Goal: Task Accomplishment & Management: Complete application form

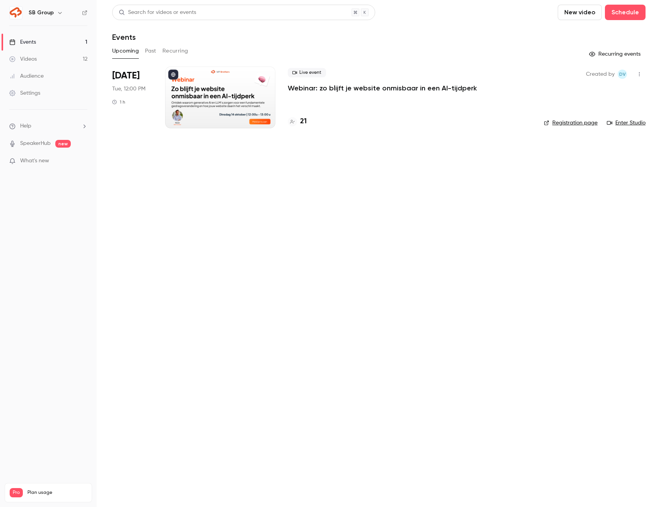
click at [77, 60] on link "Videos 12" at bounding box center [48, 59] width 97 height 17
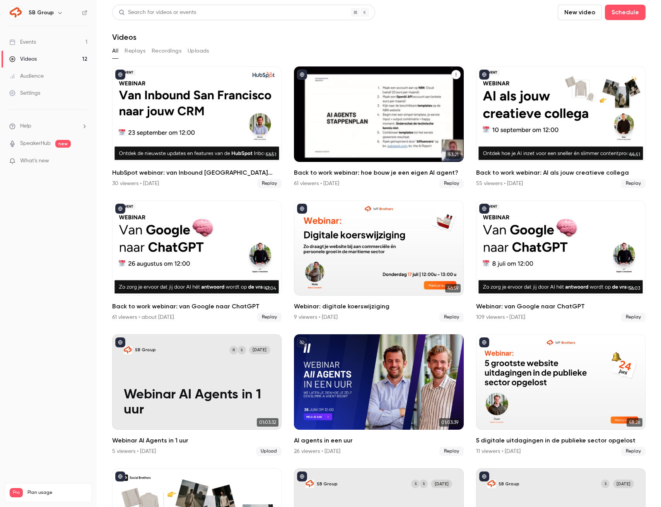
click at [355, 109] on div "Back to work webinar: hoe bouw je een eigen AI agent?" at bounding box center [378, 115] width 169 height 96
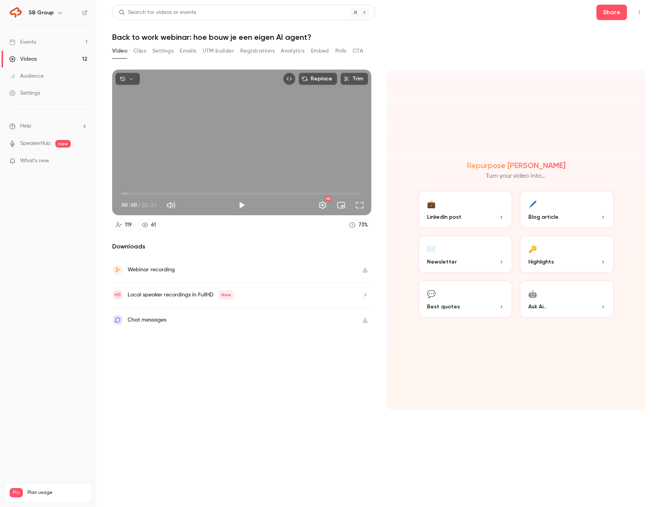
click at [217, 53] on button "UTM builder" at bounding box center [218, 51] width 31 height 12
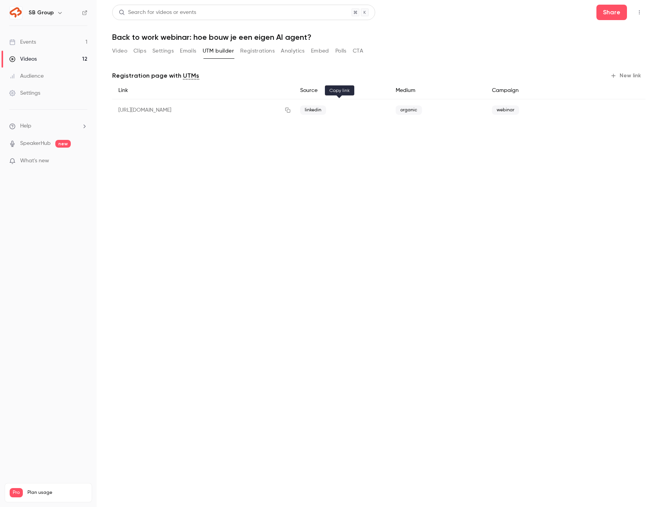
click at [291, 110] on icon "button" at bounding box center [288, 109] width 6 height 5
click at [72, 42] on link "Events 1" at bounding box center [48, 42] width 97 height 17
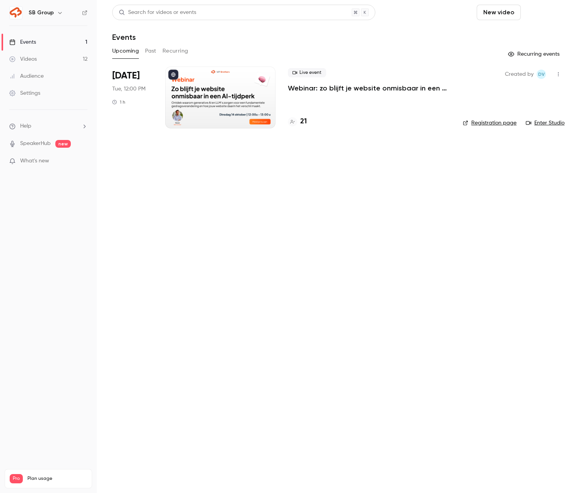
click at [546, 10] on button "Schedule" at bounding box center [544, 12] width 41 height 15
click at [509, 32] on div "One time event" at bounding box center [528, 34] width 59 height 8
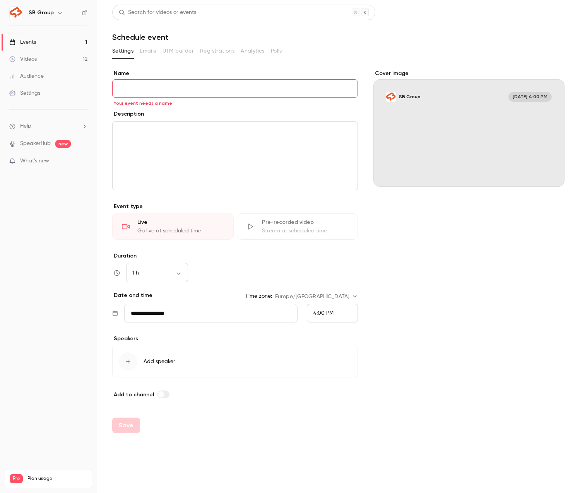
click at [507, 30] on header "Search for videos or events Schedule event" at bounding box center [338, 23] width 452 height 37
click at [62, 43] on link "Events 1" at bounding box center [48, 42] width 97 height 17
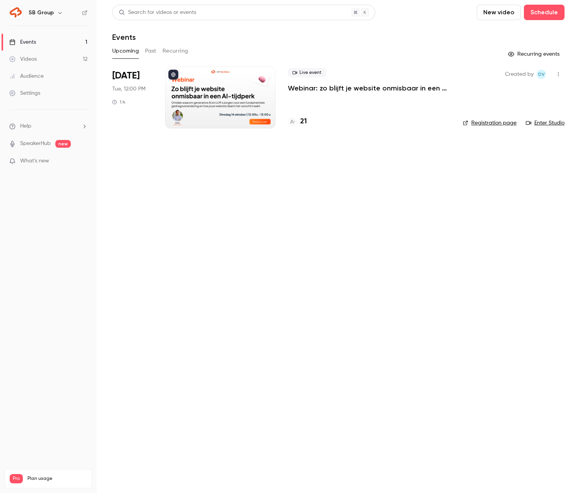
click at [53, 46] on link "Events 1" at bounding box center [48, 42] width 97 height 17
click at [543, 14] on button "Schedule" at bounding box center [544, 12] width 41 height 15
click at [516, 27] on li "One time event" at bounding box center [522, 34] width 84 height 20
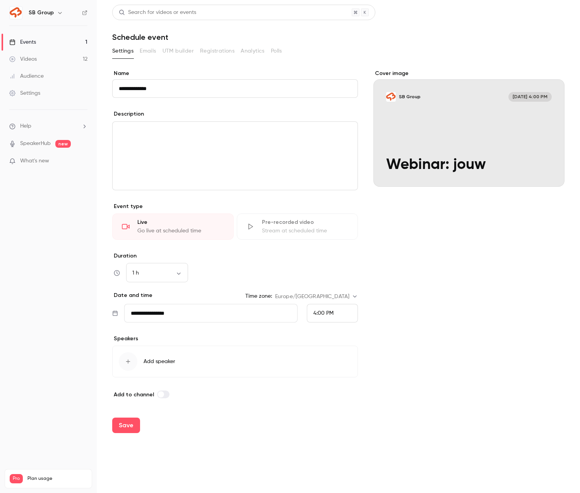
click at [194, 80] on input "**********" at bounding box center [235, 88] width 246 height 19
click at [185, 90] on input "**********" at bounding box center [235, 88] width 246 height 19
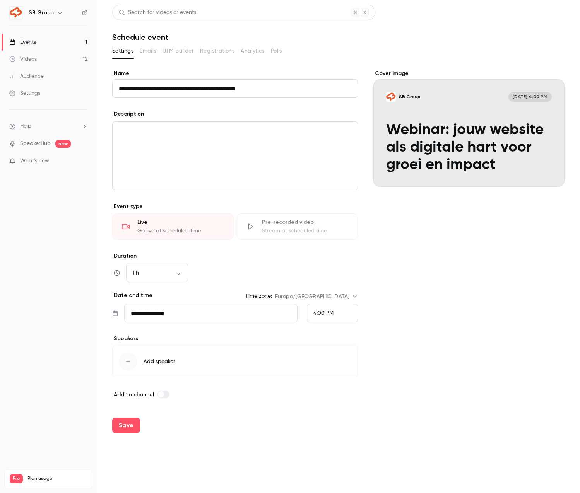
type input "**********"
click at [236, 311] on input "**********" at bounding box center [210, 313] width 173 height 19
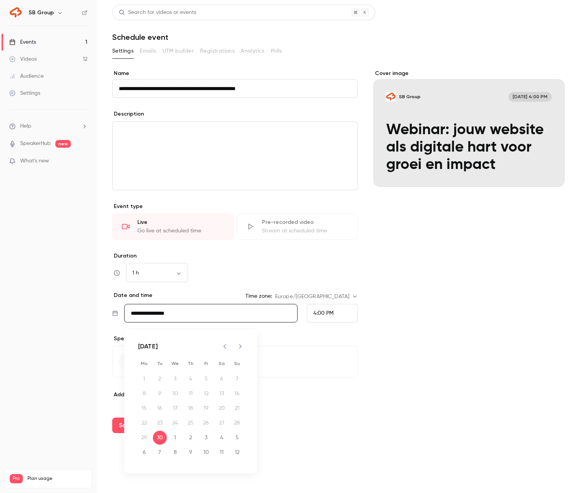
click at [243, 344] on icon "Next month" at bounding box center [239, 346] width 9 height 9
click at [189, 421] on button "23" at bounding box center [191, 423] width 14 height 14
type input "**********"
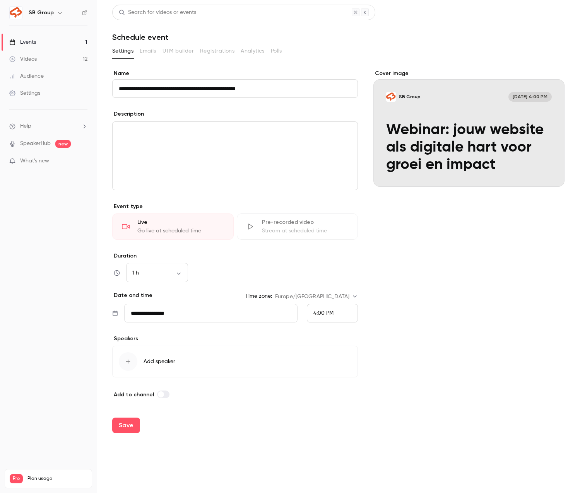
click at [329, 309] on div "4:00 PM" at bounding box center [323, 313] width 20 height 8
click at [330, 199] on span "12:00 PM" at bounding box center [324, 197] width 22 height 5
click at [414, 278] on div "Cover image SB Group Oct 23, 12:00 PM Webinar: jouw website als digitale hart v…" at bounding box center [468, 234] width 191 height 329
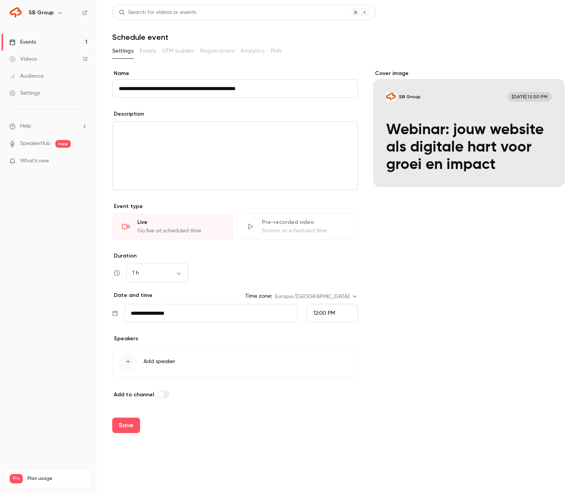
click at [133, 363] on div "button" at bounding box center [128, 361] width 19 height 19
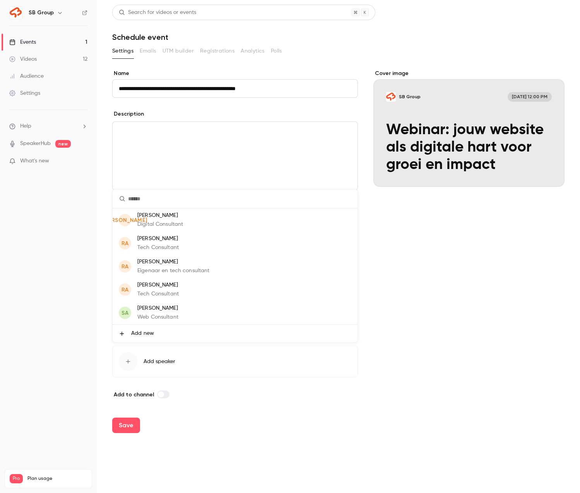
click at [150, 329] on span "Add new" at bounding box center [142, 333] width 23 height 8
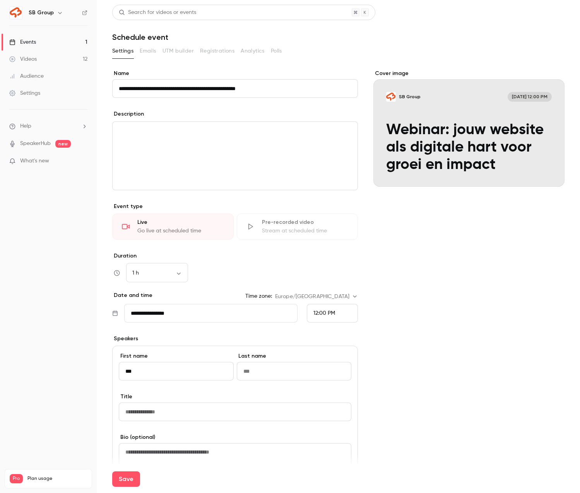
type input "***"
click at [264, 369] on input at bounding box center [294, 371] width 115 height 19
type input "*********"
click at [211, 405] on input at bounding box center [235, 412] width 232 height 19
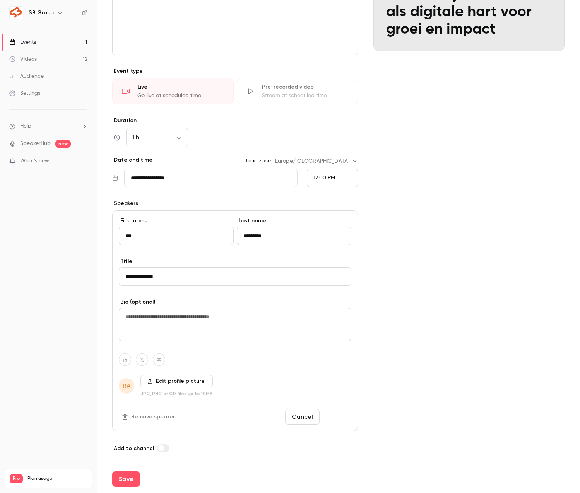
type input "**********"
click at [333, 417] on button "Done" at bounding box center [336, 416] width 29 height 15
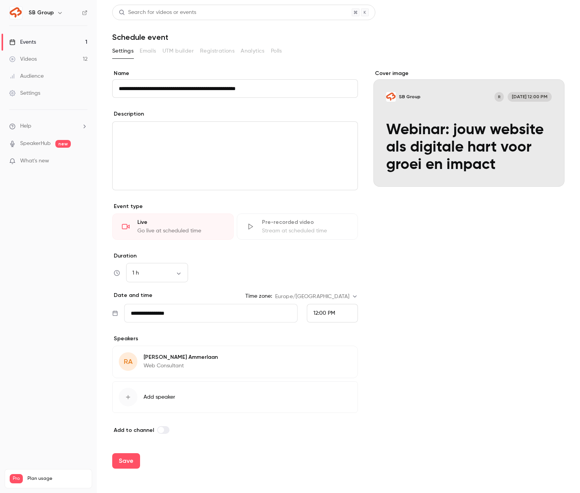
scroll to position [0, 0]
click at [161, 430] on span at bounding box center [161, 430] width 6 height 6
click at [126, 460] on button "Save" at bounding box center [126, 460] width 28 height 15
type input "**********"
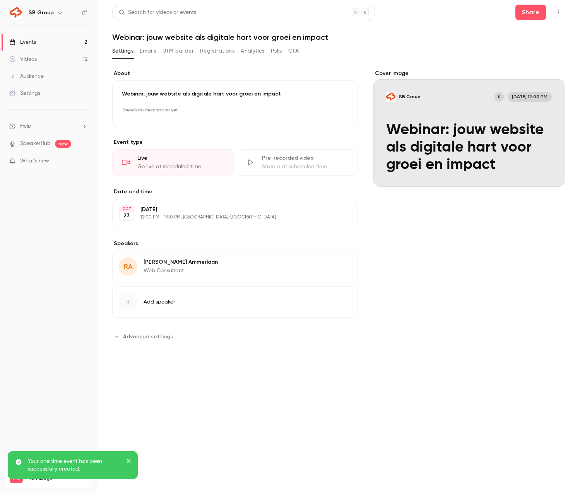
click at [118, 53] on button "Settings" at bounding box center [122, 51] width 21 height 12
click at [75, 45] on link "Events 2" at bounding box center [48, 42] width 97 height 17
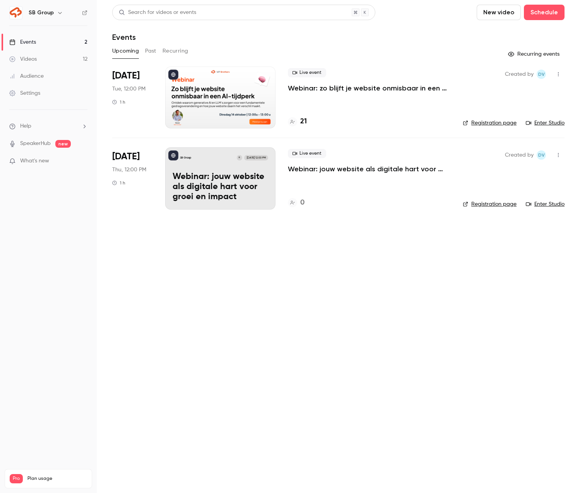
click at [336, 84] on p "Webinar: zo blijft je website onmisbaar in een AI-tijdperk" at bounding box center [369, 88] width 162 height 9
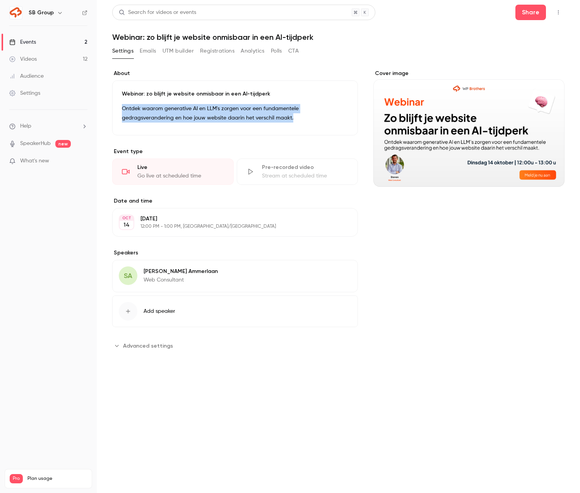
drag, startPoint x: 294, startPoint y: 119, endPoint x: 131, endPoint y: 99, distance: 163.7
click at [131, 99] on div "Webinar: zo blijft je website onmisbaar in een AI-tijdperk Ontdek waarom genera…" at bounding box center [235, 107] width 246 height 55
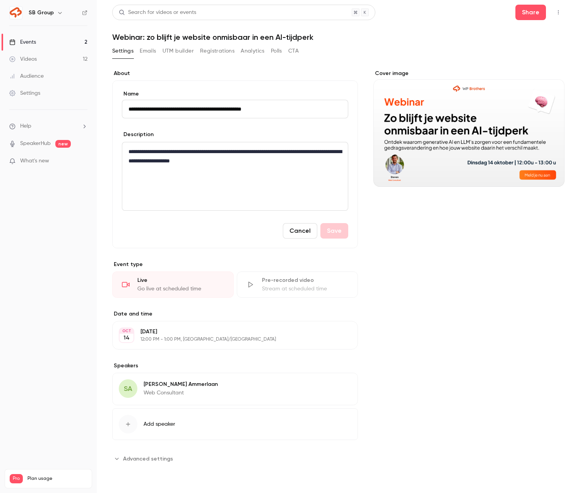
click at [223, 154] on p "**********" at bounding box center [234, 156] width 213 height 19
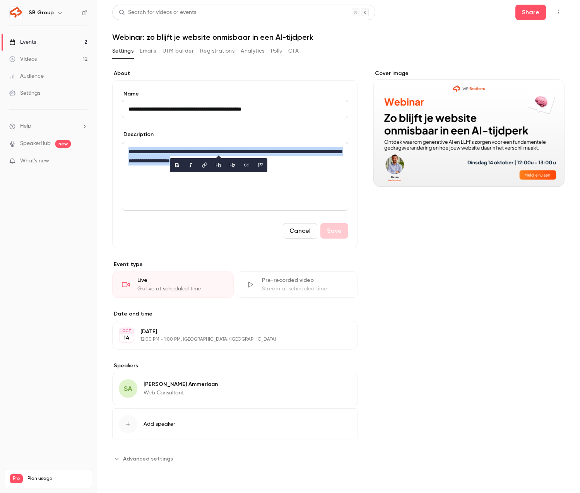
click at [223, 154] on p "**********" at bounding box center [234, 156] width 213 height 19
click at [60, 40] on link "Events 2" at bounding box center [48, 42] width 97 height 17
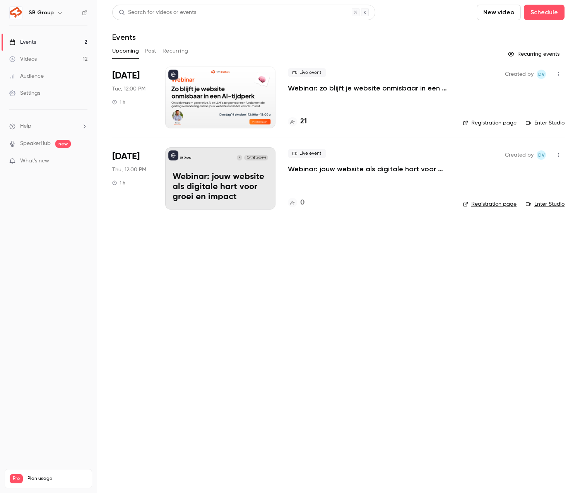
click at [314, 166] on p "Webinar: jouw website als digitale hart voor groei en impact" at bounding box center [369, 168] width 162 height 9
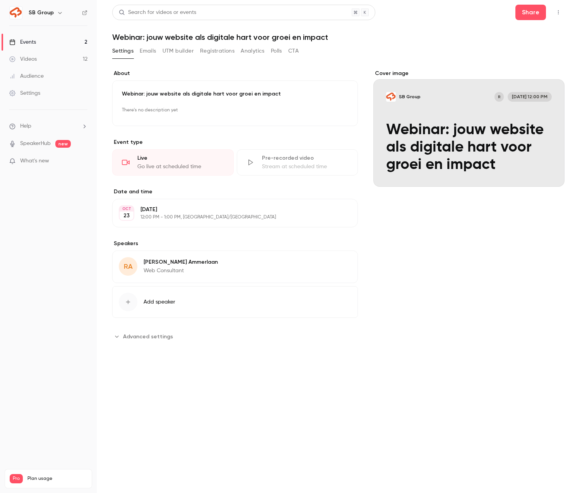
click at [183, 108] on p "There's no description yet" at bounding box center [235, 110] width 226 height 12
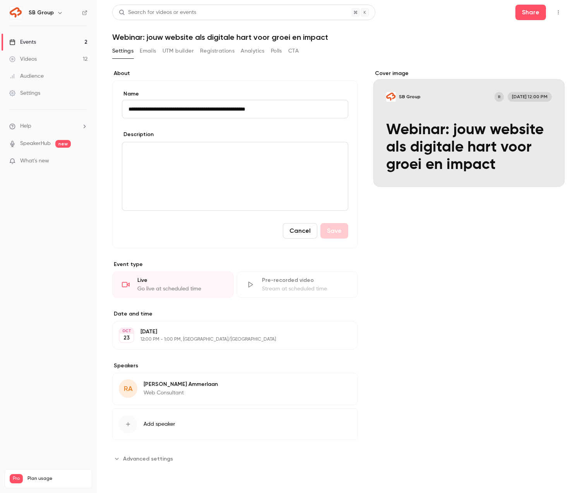
click at [158, 162] on div "editor" at bounding box center [234, 176] width 225 height 68
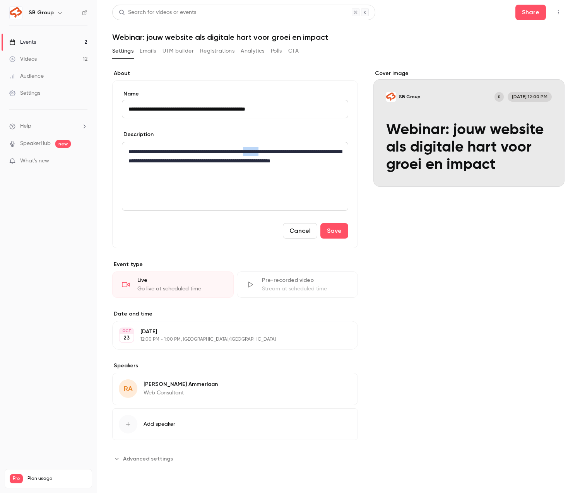
drag, startPoint x: 283, startPoint y: 152, endPoint x: 263, endPoint y: 152, distance: 19.7
click at [263, 152] on p "**********" at bounding box center [234, 161] width 213 height 28
click at [212, 181] on div "**********" at bounding box center [234, 176] width 225 height 68
click at [335, 235] on button "Save" at bounding box center [334, 230] width 28 height 15
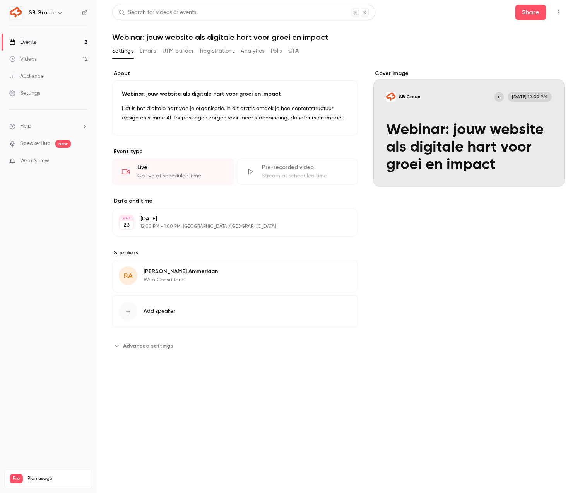
click at [65, 40] on link "Events 2" at bounding box center [48, 42] width 97 height 17
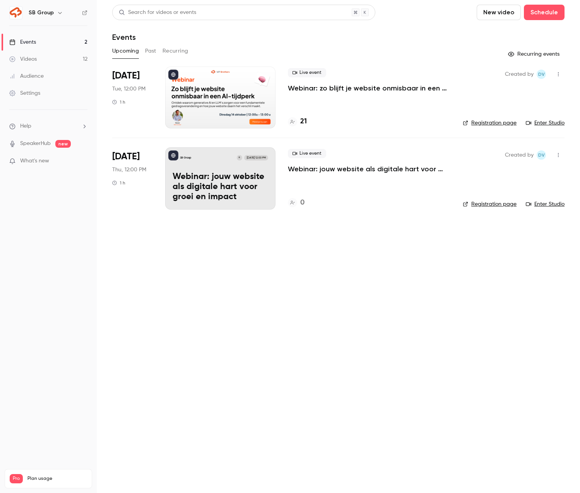
click at [230, 180] on p "Webinar: jouw website als digitale hart voor groei en impact" at bounding box center [220, 187] width 96 height 30
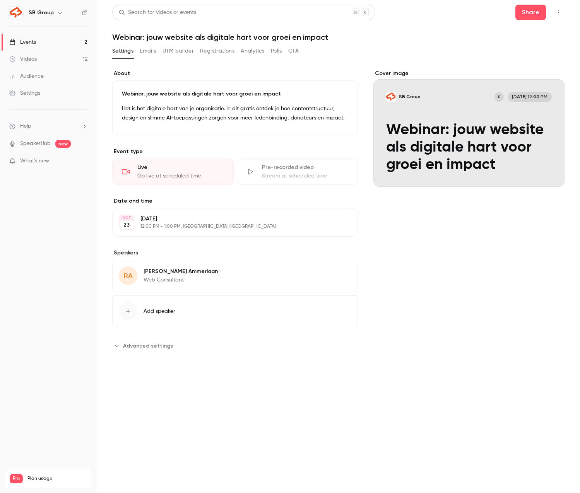
click at [544, 170] on button "SB Group R Oct 23, 12:00 PM Webinar: jouw website als digitale hart voor groei …" at bounding box center [550, 172] width 15 height 15
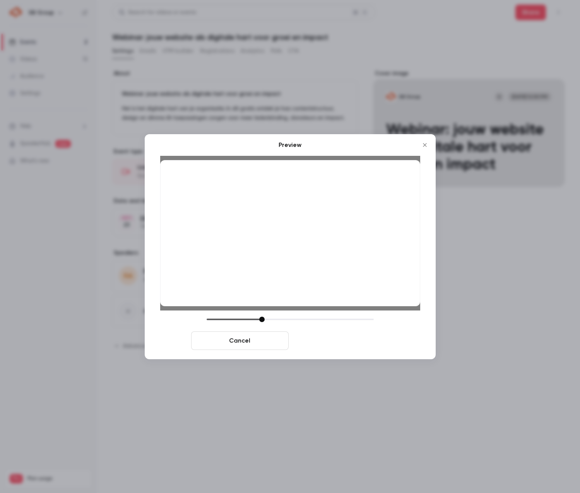
click at [330, 342] on button "Save cover" at bounding box center [340, 340] width 97 height 19
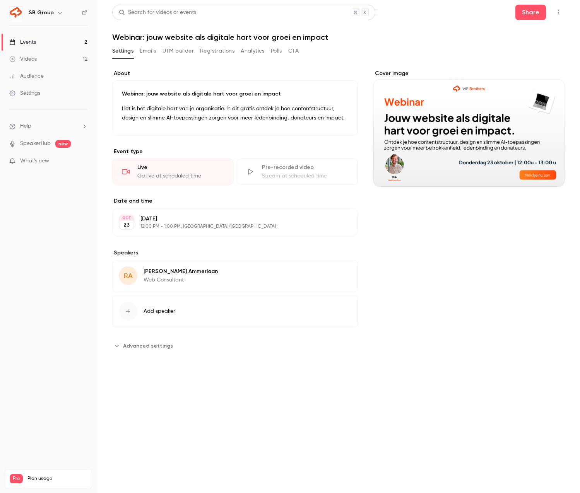
click at [79, 40] on link "Events 2" at bounding box center [48, 42] width 97 height 17
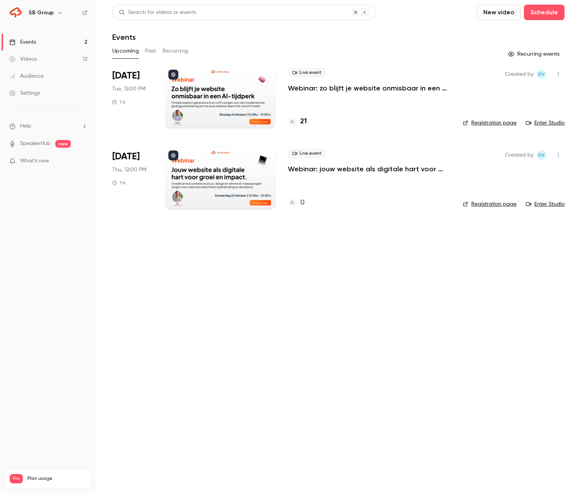
click at [253, 281] on main "Search for videos or events New video Schedule Events Upcoming Past Recurring R…" at bounding box center [338, 246] width 483 height 493
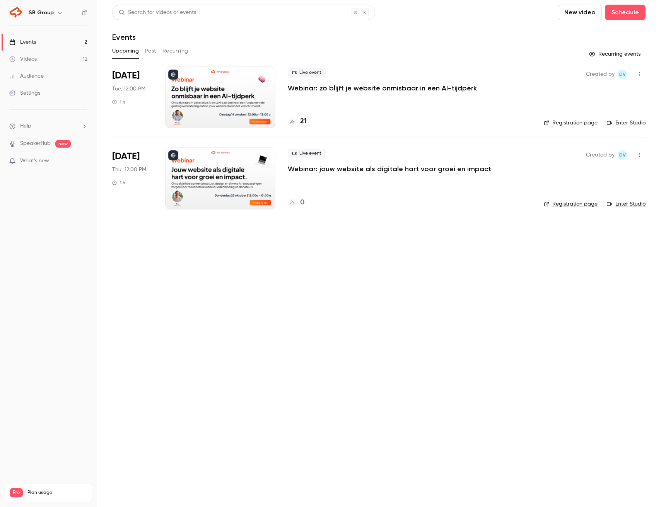
click at [358, 172] on p "Webinar: jouw website als digitale hart voor groei en impact" at bounding box center [389, 168] width 203 height 9
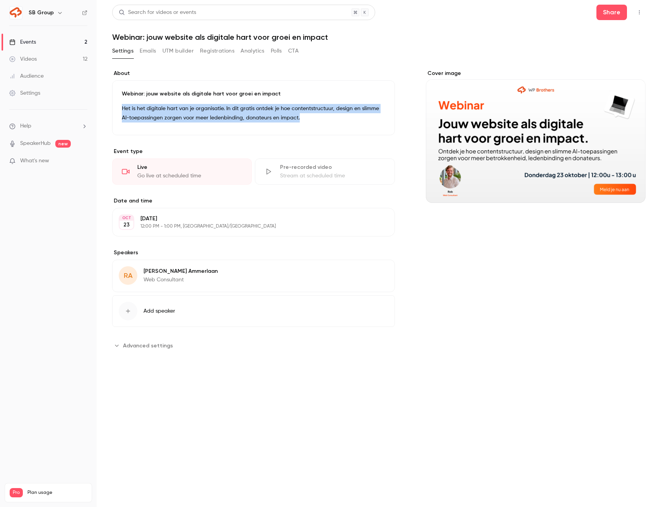
drag, startPoint x: 303, startPoint y: 118, endPoint x: 117, endPoint y: 106, distance: 186.8
click at [117, 106] on div "Webinar: jouw website als digitale hart voor groei en impact Het is het digital…" at bounding box center [253, 107] width 283 height 55
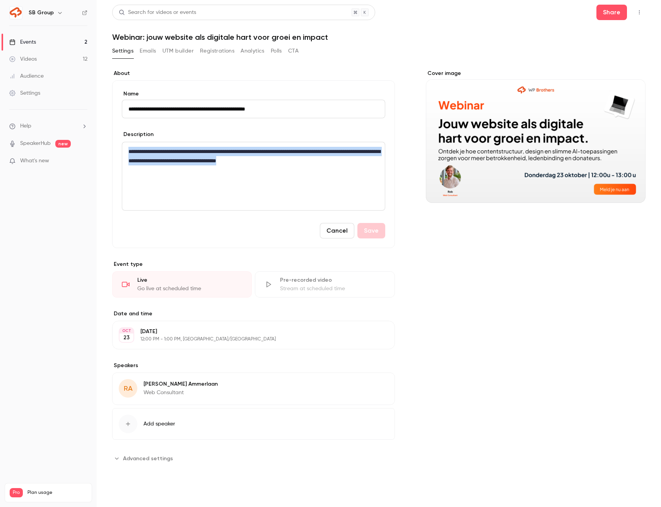
drag, startPoint x: 340, startPoint y: 166, endPoint x: 108, endPoint y: 146, distance: 232.5
click at [108, 146] on main "**********" at bounding box center [379, 253] width 564 height 507
copy p "**********"
click at [579, 374] on div "Cover image" at bounding box center [536, 267] width 220 height 395
click at [55, 44] on link "Events 2" at bounding box center [48, 42] width 97 height 17
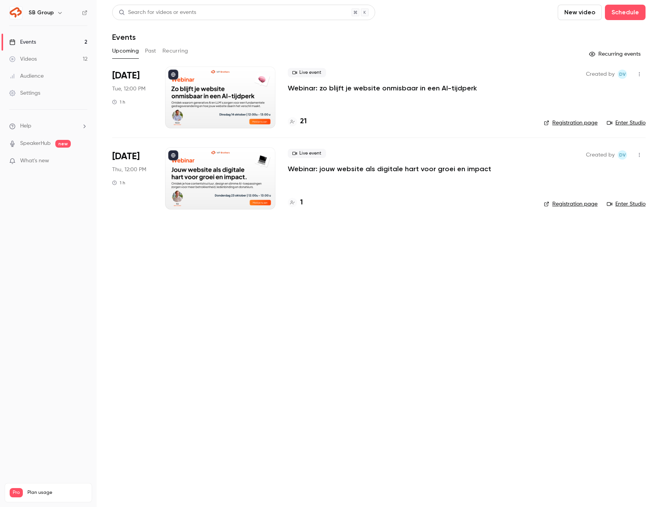
click at [303, 171] on p "Webinar: jouw website als digitale hart voor groei en impact" at bounding box center [389, 168] width 203 height 9
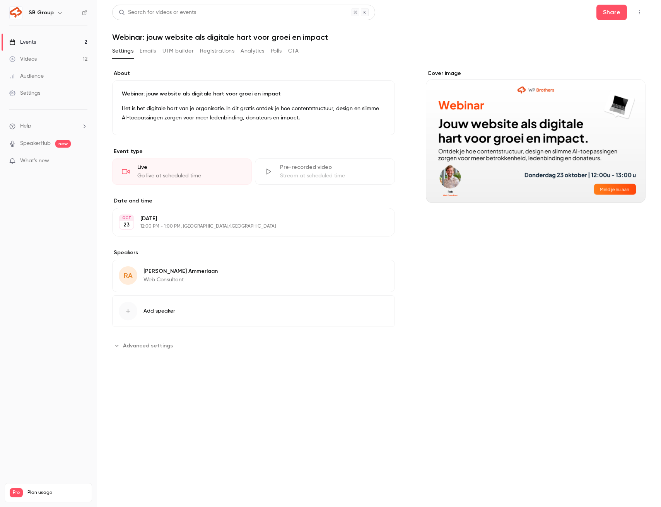
click at [212, 51] on button "Registrations" at bounding box center [217, 51] width 34 height 12
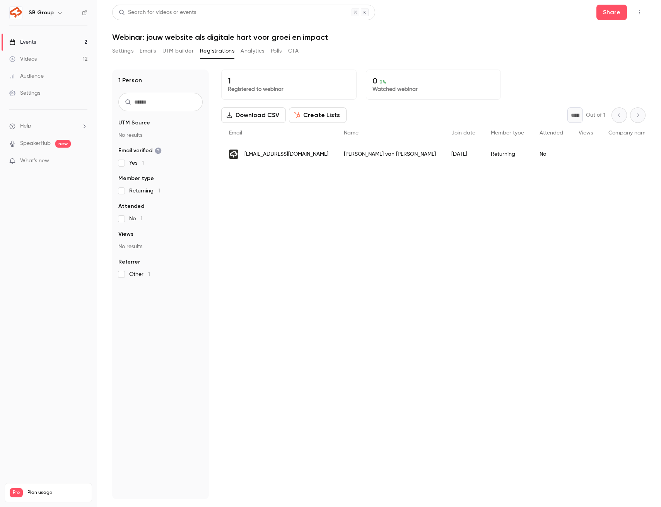
click at [370, 261] on div "1 Registered to webinar 0 0 % Watched webinar Download CSV Create Lists * Out o…" at bounding box center [433, 285] width 424 height 430
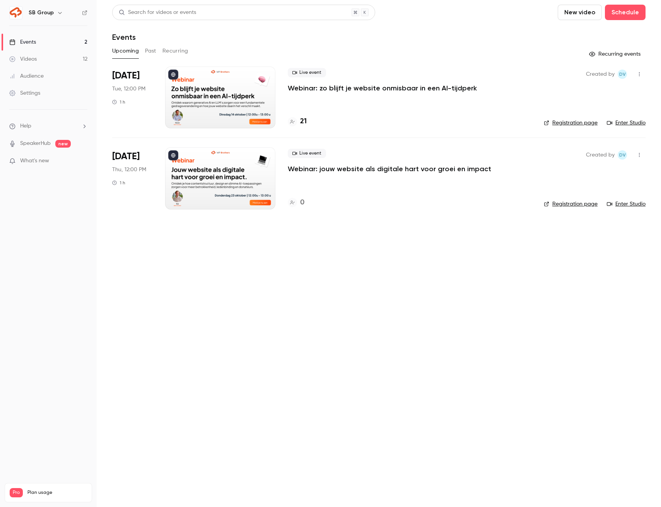
click at [549, 202] on link "Registration page" at bounding box center [571, 204] width 54 height 8
click at [39, 61] on link "Videos 12" at bounding box center [48, 59] width 97 height 17
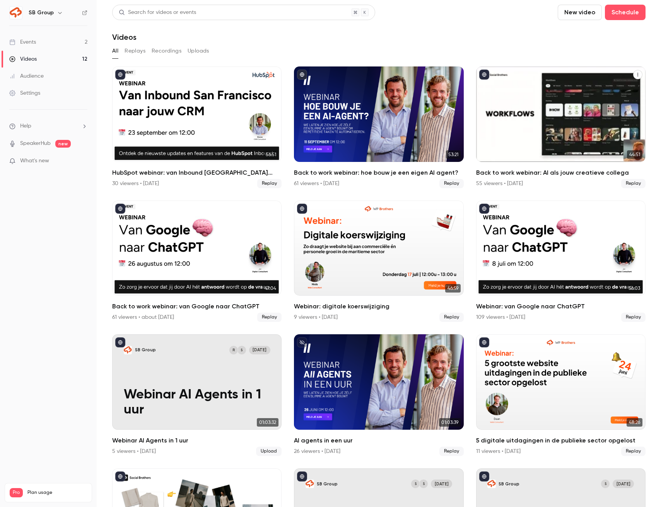
click at [519, 119] on div "Back to work webinar: AI als jouw creatieve collega" at bounding box center [560, 115] width 169 height 96
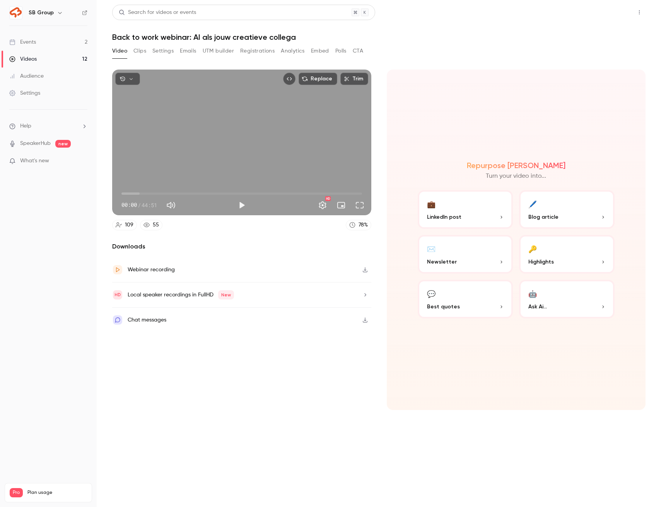
click at [622, 13] on button "Share" at bounding box center [611, 12] width 31 height 15
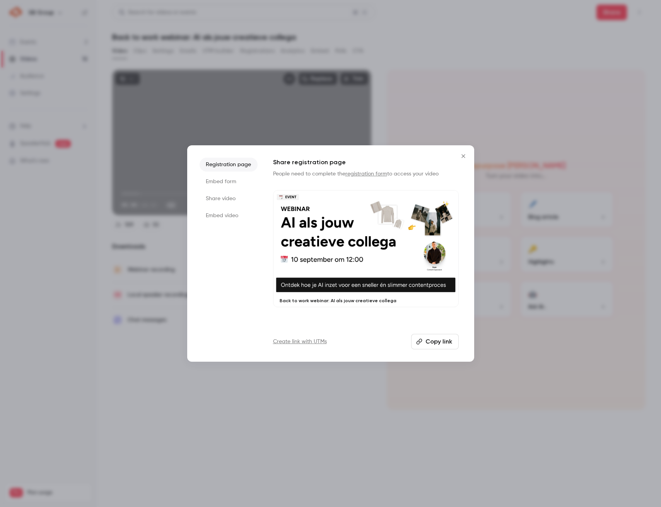
click at [214, 193] on li "Share video" at bounding box center [229, 199] width 58 height 14
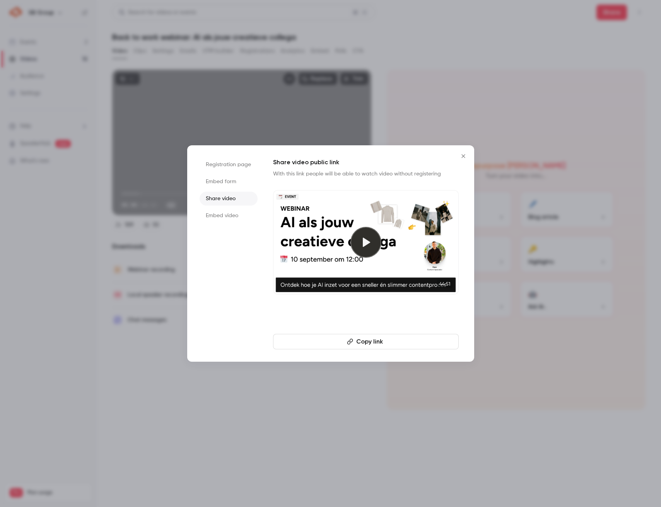
click at [382, 343] on button "Copy link" at bounding box center [366, 341] width 186 height 15
click at [462, 155] on icon "Close" at bounding box center [462, 155] width 3 height 3
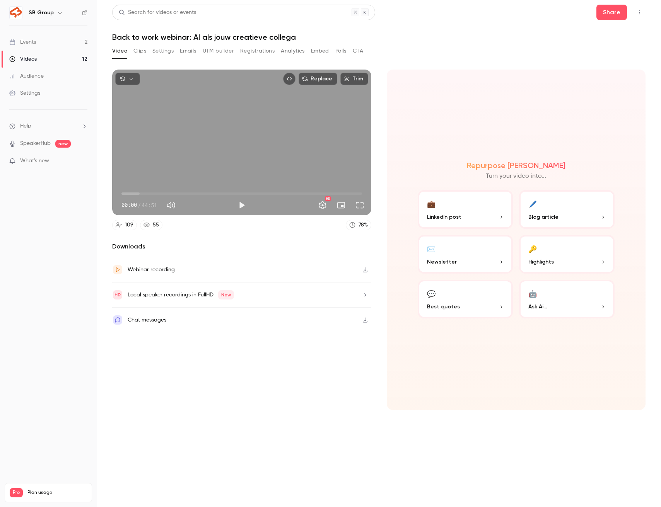
click at [49, 43] on link "Events 2" at bounding box center [48, 42] width 97 height 17
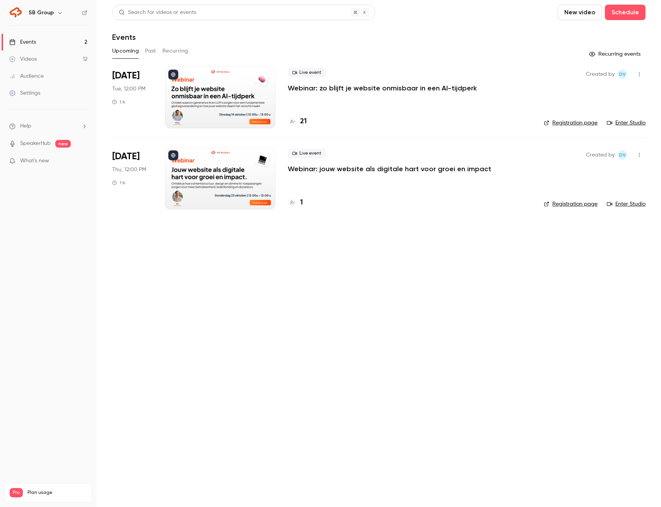
click at [318, 91] on p "Webinar: zo blijft je website onmisbaar in een AI-tijdperk" at bounding box center [382, 88] width 189 height 9
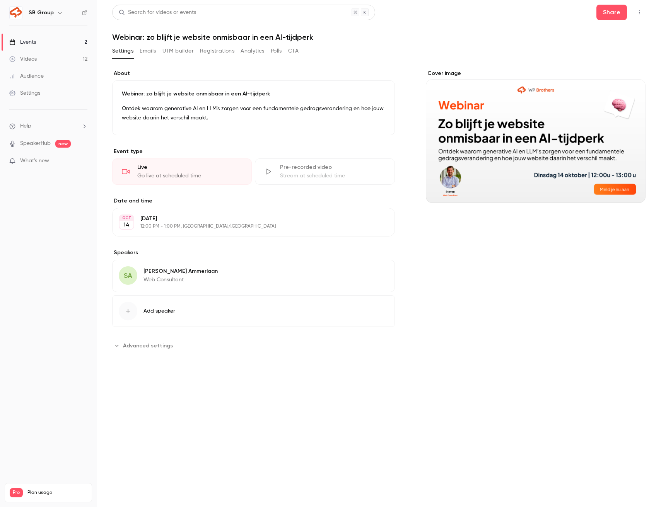
click at [212, 49] on button "Registrations" at bounding box center [217, 51] width 34 height 12
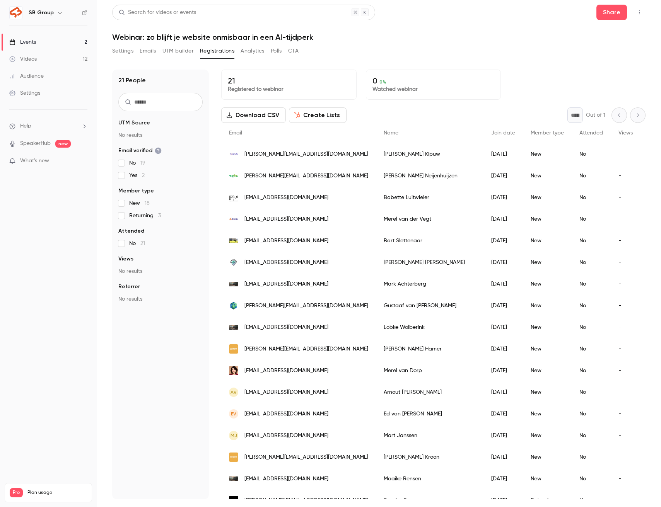
click at [120, 51] on button "Settings" at bounding box center [122, 51] width 21 height 12
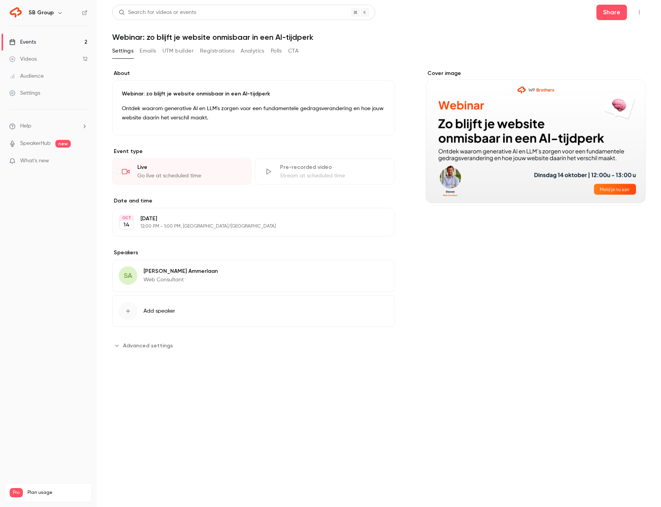
click at [77, 62] on link "Videos 12" at bounding box center [48, 59] width 97 height 17
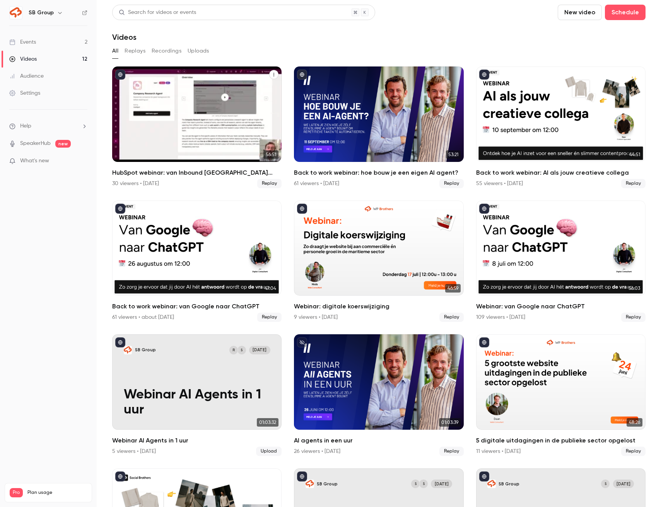
click at [234, 126] on div "HubSpot webinar: van Inbound San Francisco naar jouw CRM" at bounding box center [196, 115] width 169 height 96
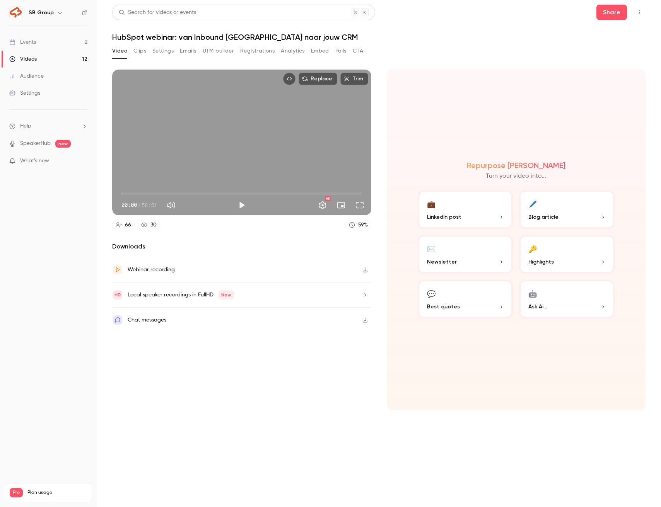
click at [580, 214] on p "Blog article" at bounding box center [566, 217] width 77 height 8
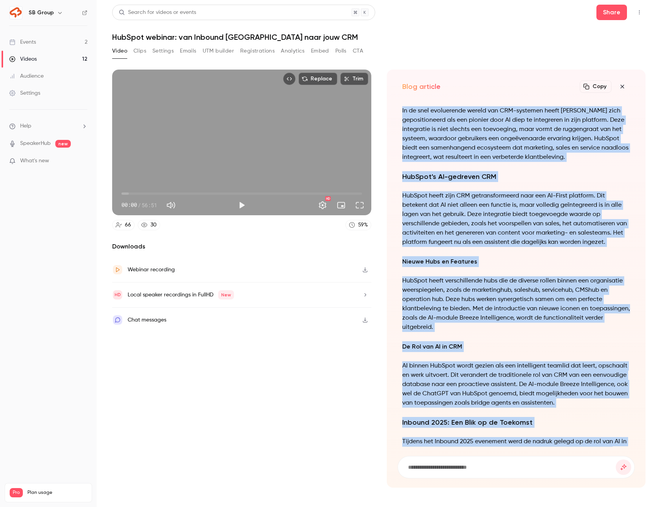
scroll to position [-268, 0]
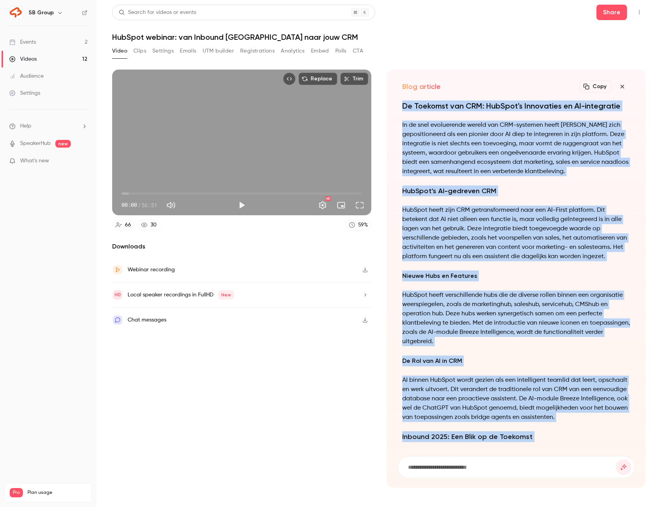
drag, startPoint x: 487, startPoint y: 437, endPoint x: 392, endPoint y: 103, distance: 347.4
click at [392, 103] on div "Blog article Copy Turn your video into... De Toekomst van CRM: HubSpot's Innova…" at bounding box center [516, 279] width 259 height 418
copy div "De Toekomst van CRM: HubSpot's Innovaties en AI-integratie In de snel evolueren…"
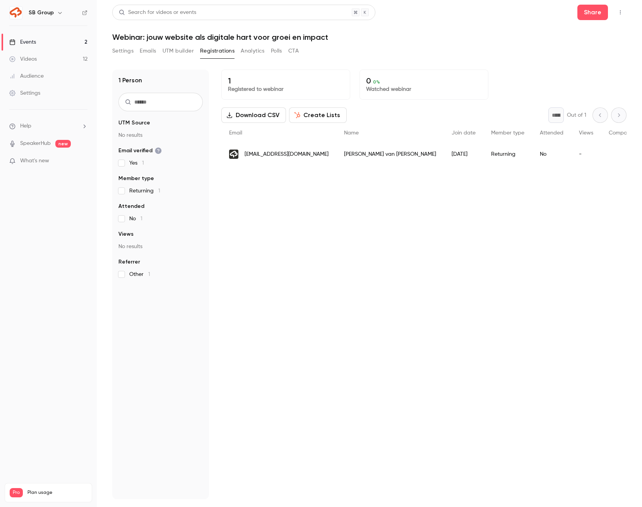
click at [49, 66] on link "Videos 12" at bounding box center [48, 59] width 97 height 17
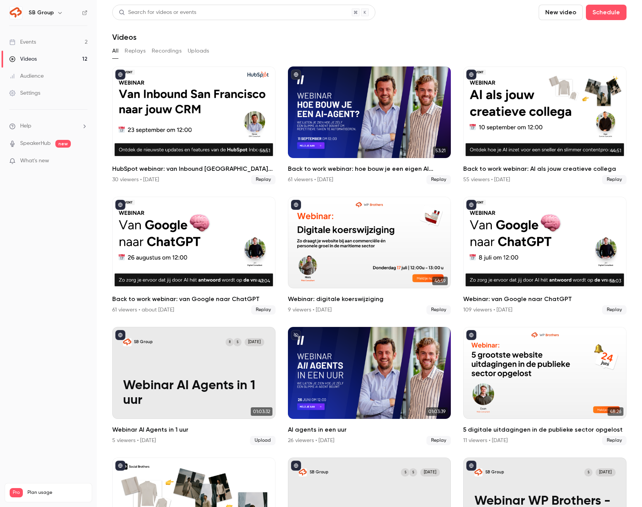
click at [51, 43] on link "Events 2" at bounding box center [48, 42] width 97 height 17
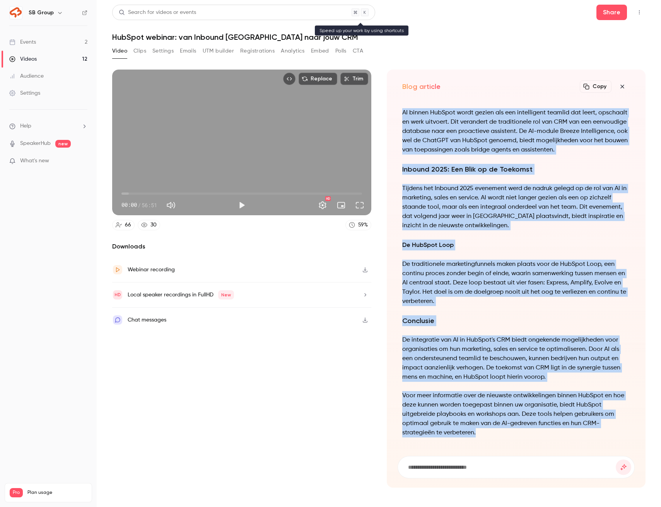
scroll to position [-268, 0]
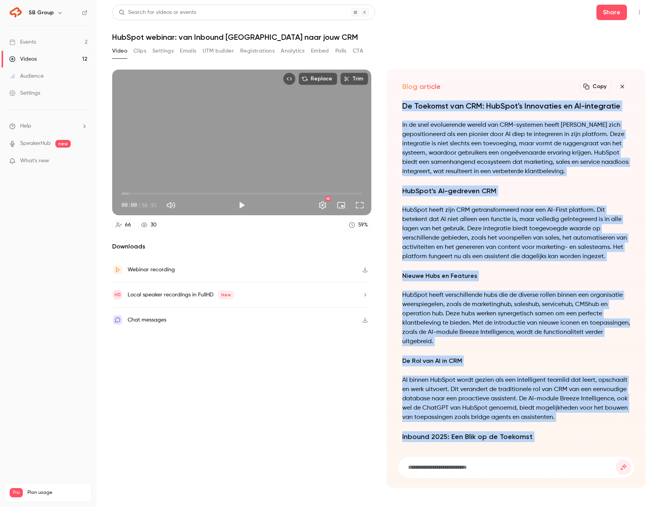
click at [78, 42] on link "Events 2" at bounding box center [48, 42] width 97 height 17
